Goal: Information Seeking & Learning: Compare options

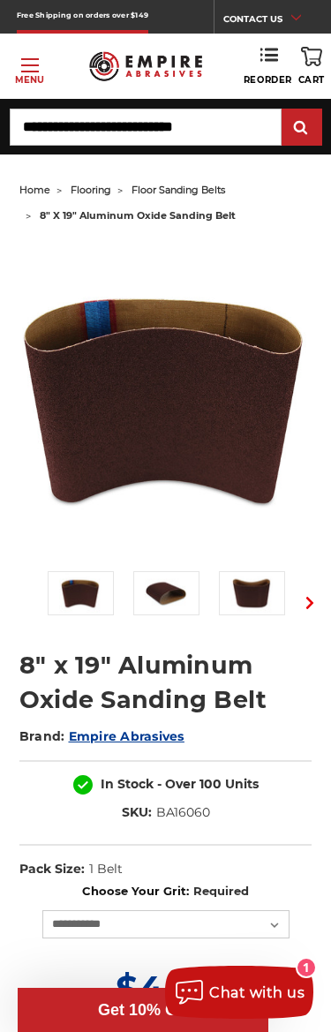
scroll to position [60, 0]
